Goal: Transaction & Acquisition: Subscribe to service/newsletter

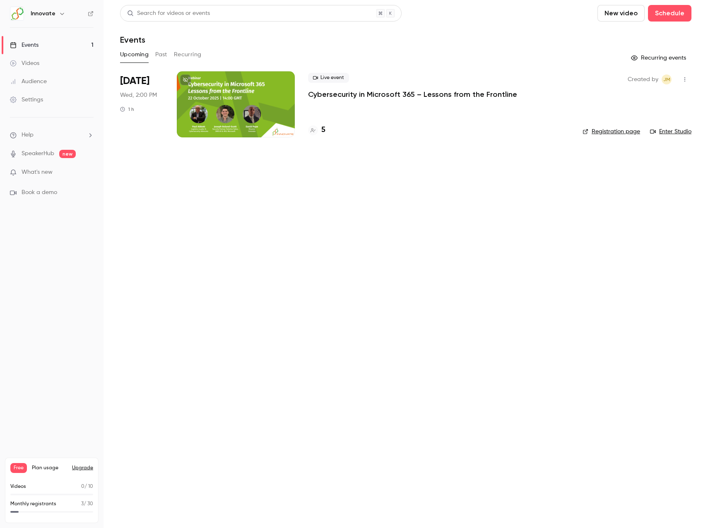
click at [684, 78] on icon "button" at bounding box center [685, 80] width 7 height 6
click at [335, 144] on div at bounding box center [354, 264] width 708 height 528
click at [76, 101] on link "Settings" at bounding box center [52, 100] width 104 height 18
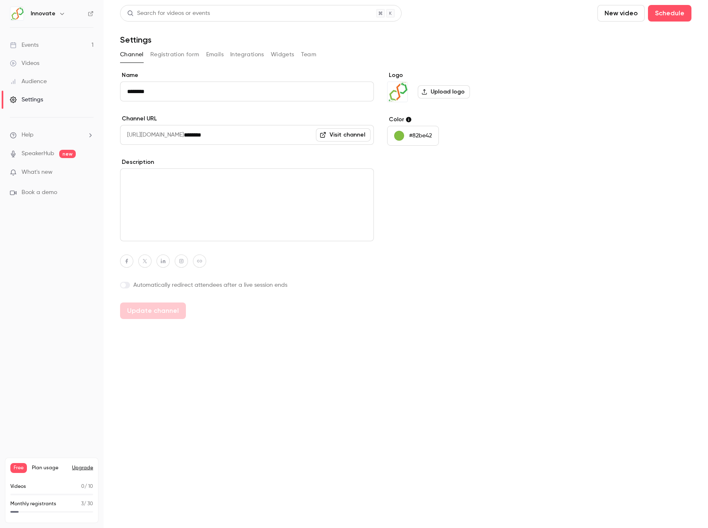
click at [178, 55] on button "Registration form" at bounding box center [174, 54] width 49 height 13
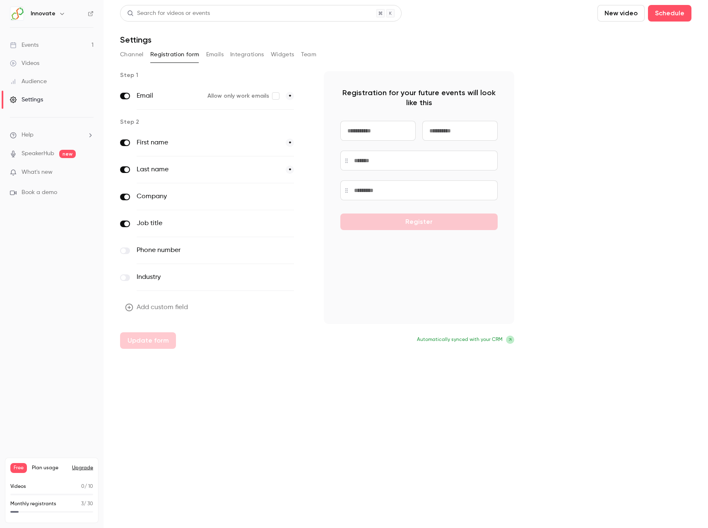
click at [211, 54] on button "Emails" at bounding box center [214, 54] width 17 height 13
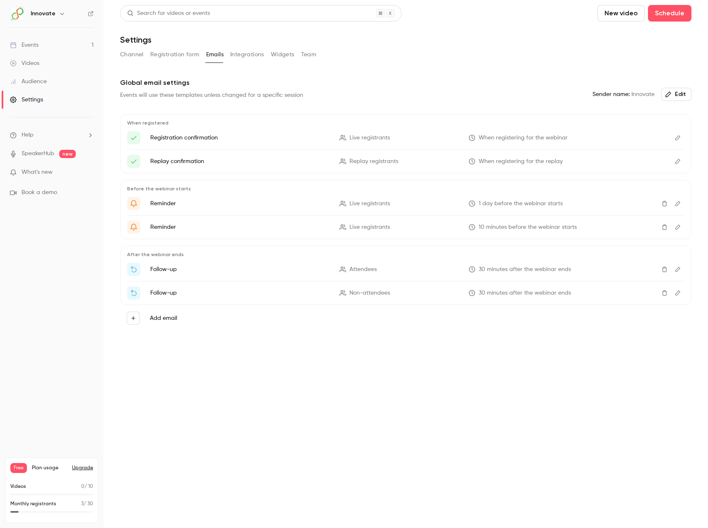
click at [683, 141] on button "Edit" at bounding box center [677, 137] width 13 height 13
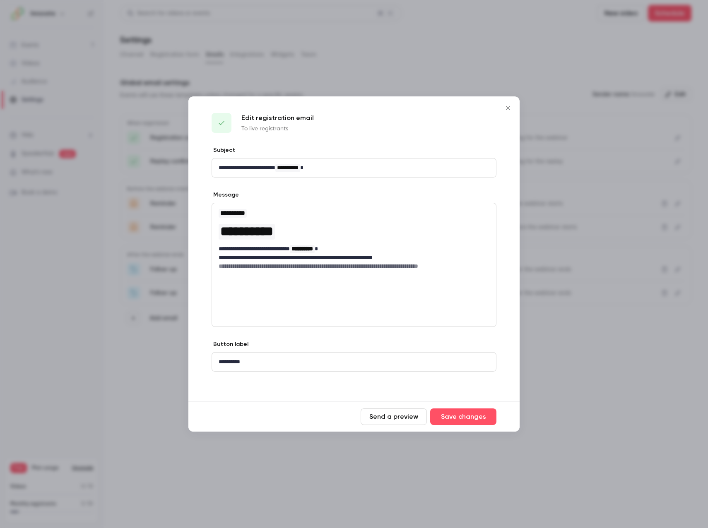
click at [512, 107] on icon "Close" at bounding box center [508, 108] width 10 height 7
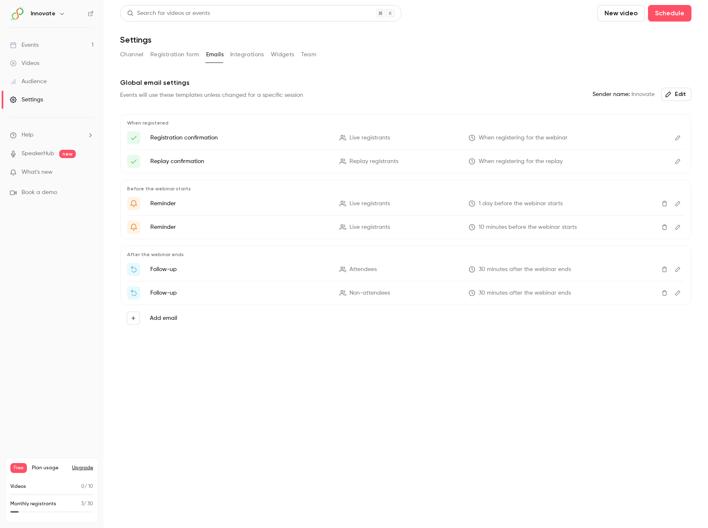
click at [252, 56] on button "Integrations" at bounding box center [247, 54] width 34 height 13
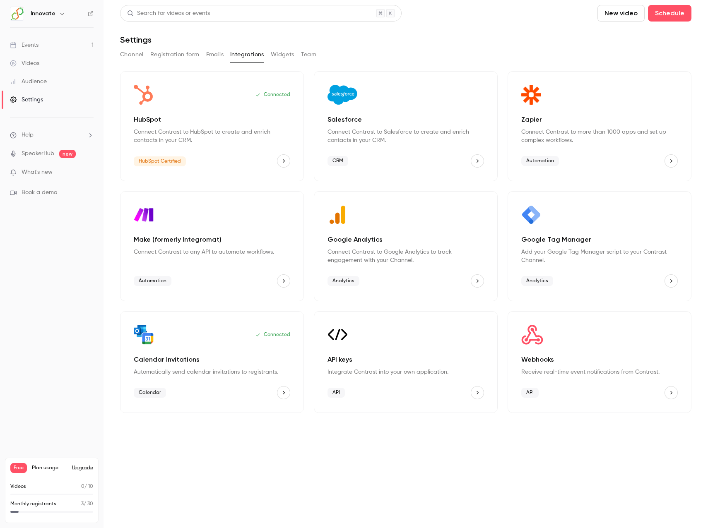
click at [286, 53] on button "Widgets" at bounding box center [283, 54] width 24 height 13
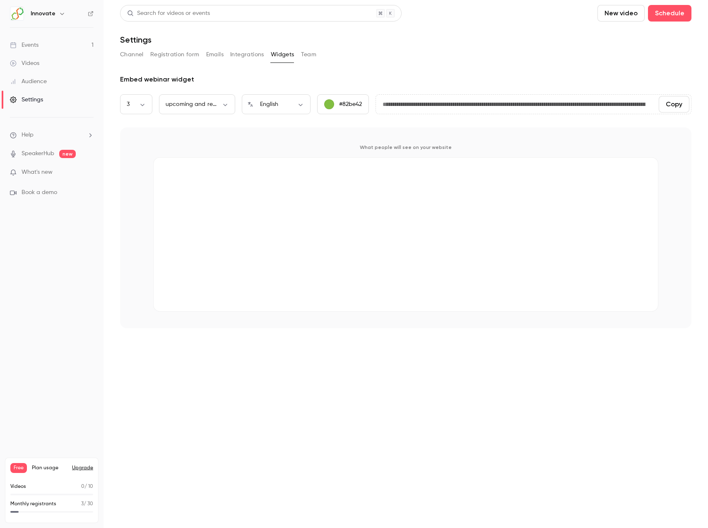
click at [309, 55] on button "Team" at bounding box center [309, 54] width 16 height 13
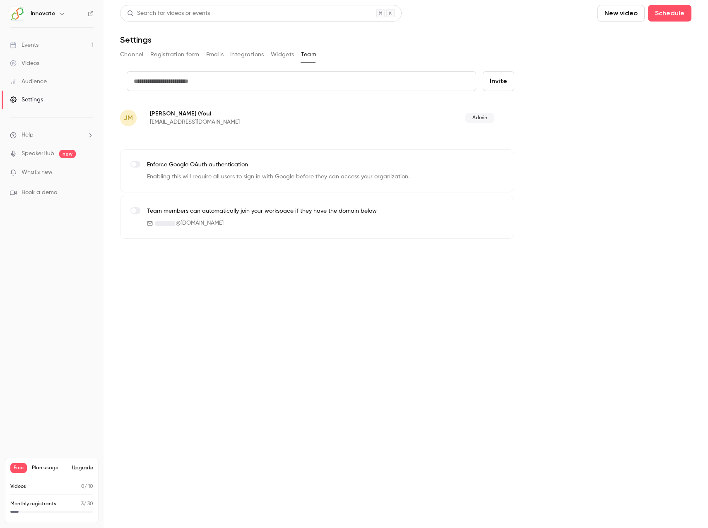
click at [139, 211] on label at bounding box center [135, 210] width 10 height 7
click at [279, 57] on button "Widgets" at bounding box center [283, 54] width 24 height 13
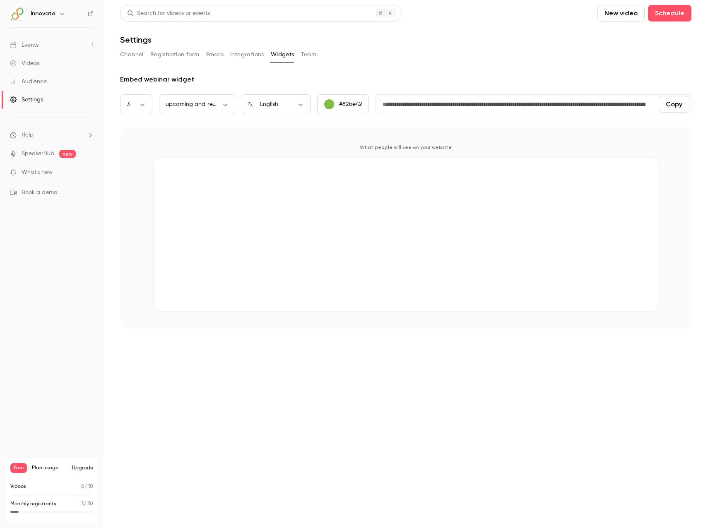
click at [250, 58] on button "Integrations" at bounding box center [247, 54] width 34 height 13
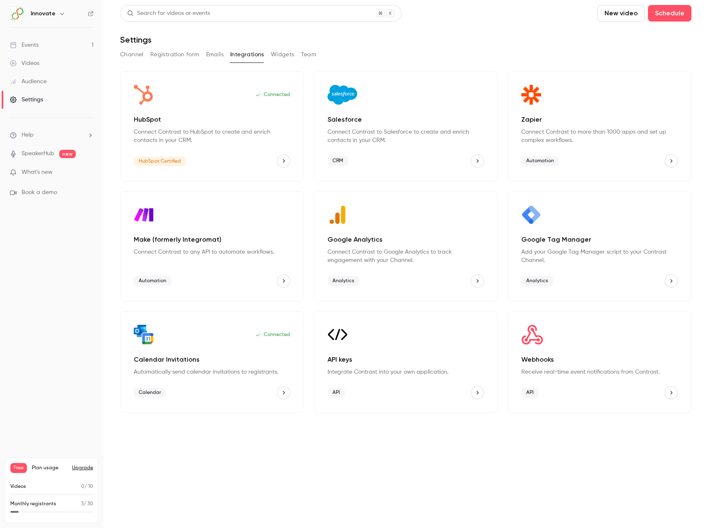
click at [188, 55] on button "Registration form" at bounding box center [174, 54] width 49 height 13
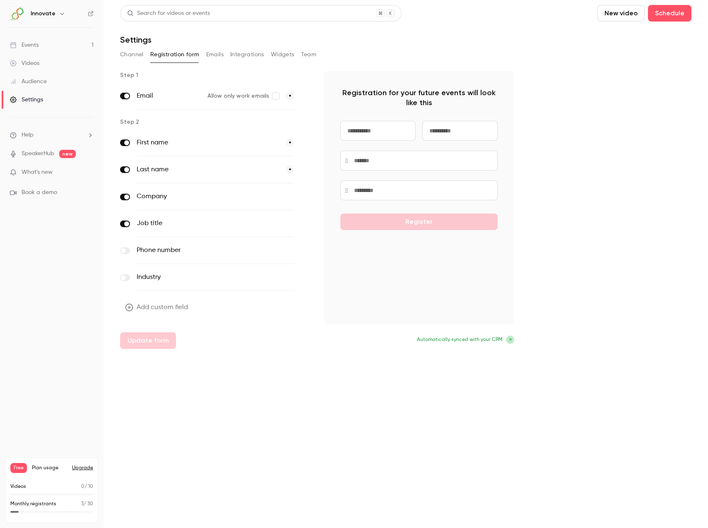
click at [135, 61] on button "Channel" at bounding box center [132, 54] width 24 height 13
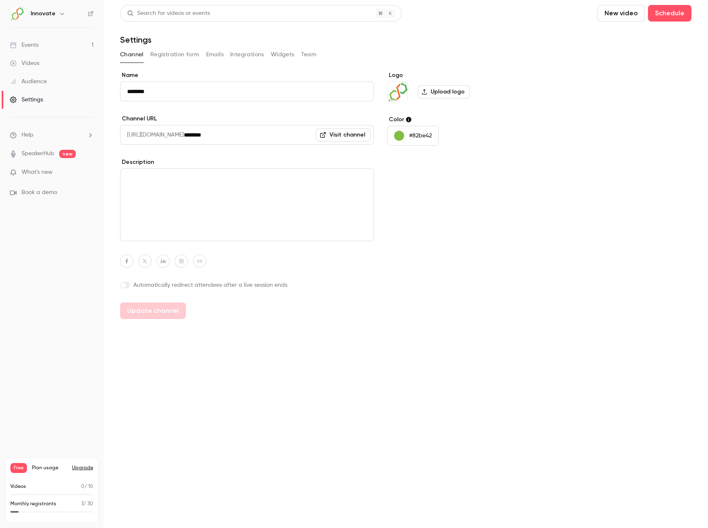
click at [44, 153] on link "SpeakerHub" at bounding box center [38, 154] width 33 height 9
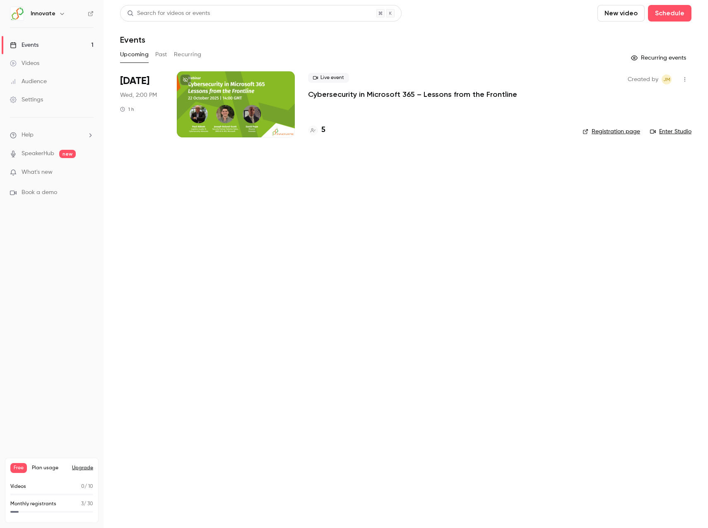
click at [47, 468] on span "Plan usage" at bounding box center [49, 468] width 35 height 7
click at [81, 467] on button "Upgrade" at bounding box center [82, 468] width 21 height 7
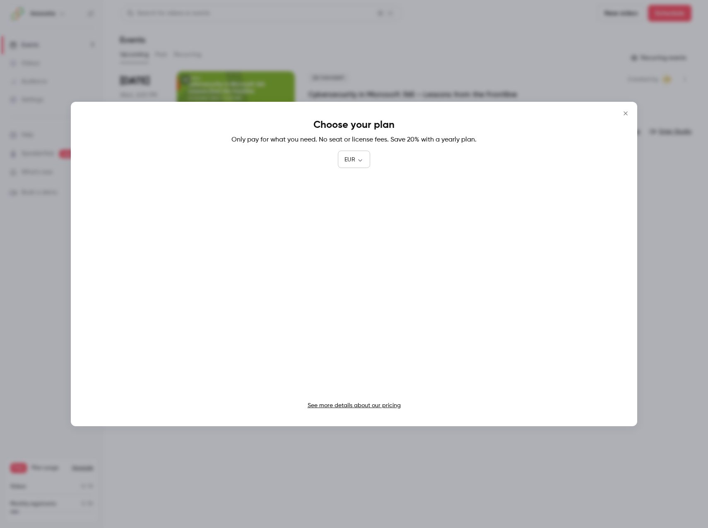
click at [357, 162] on body "Innovate Events 1 Videos Audience Settings Help SpeakerHub new What's new Book …" at bounding box center [354, 264] width 708 height 528
click at [354, 250] on li "GBP" at bounding box center [354, 250] width 32 height 22
type input "***"
